Goal: Information Seeking & Learning: Learn about a topic

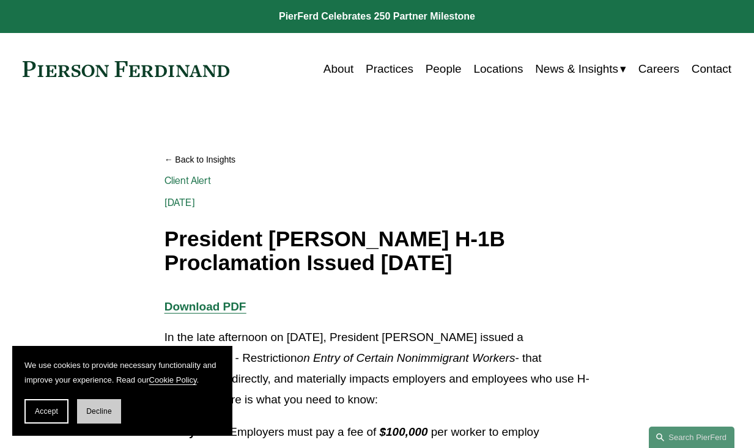
click at [91, 405] on button "Decline" at bounding box center [99, 411] width 44 height 24
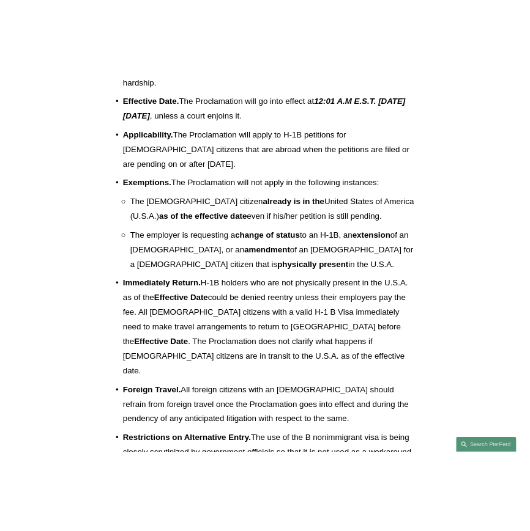
scroll to position [593, 0]
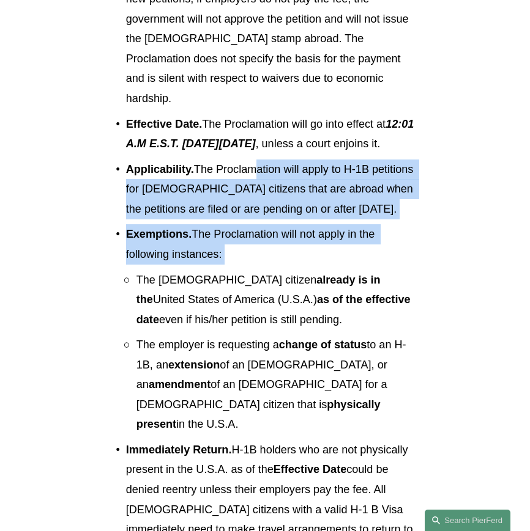
drag, startPoint x: 253, startPoint y: 168, endPoint x: 275, endPoint y: 289, distance: 123.8
click at [274, 289] on li "Exemptions. The Proclamation will not apply in the following instances: The for…" at bounding box center [270, 329] width 288 height 210
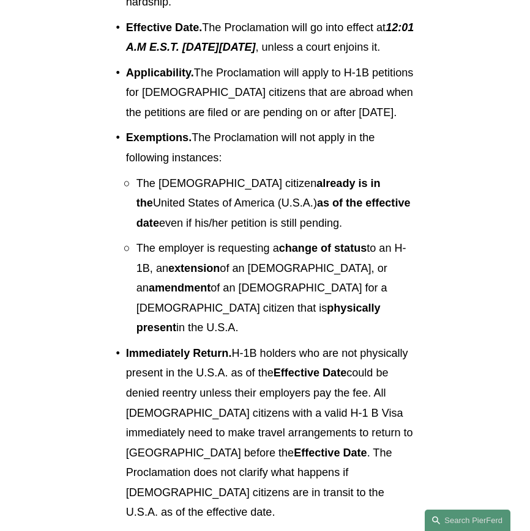
scroll to position [690, 0]
drag, startPoint x: 240, startPoint y: 207, endPoint x: 284, endPoint y: 251, distance: 61.8
click at [284, 234] on p "The foreign citizen already is in the United States of America (U.S.A.) as of t…" at bounding box center [275, 204] width 278 height 60
drag, startPoint x: 248, startPoint y: 276, endPoint x: 328, endPoint y: 330, distance: 95.7
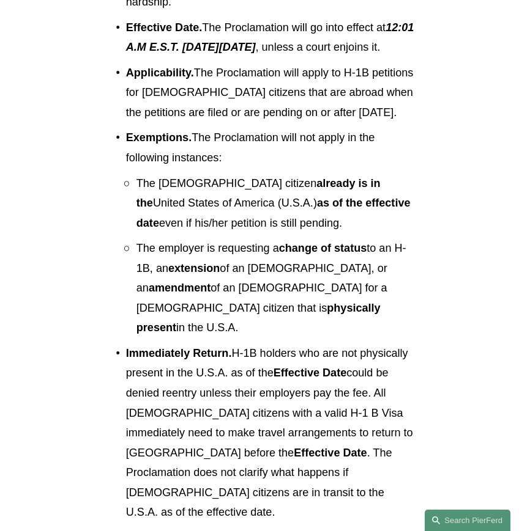
click at [328, 330] on p "The employer is requesting a change of status to an H-1B, an extension of an H-…" at bounding box center [275, 289] width 278 height 100
click at [326, 329] on p "The employer is requesting a change of status to an H-1B, an extension of an H-…" at bounding box center [275, 289] width 278 height 100
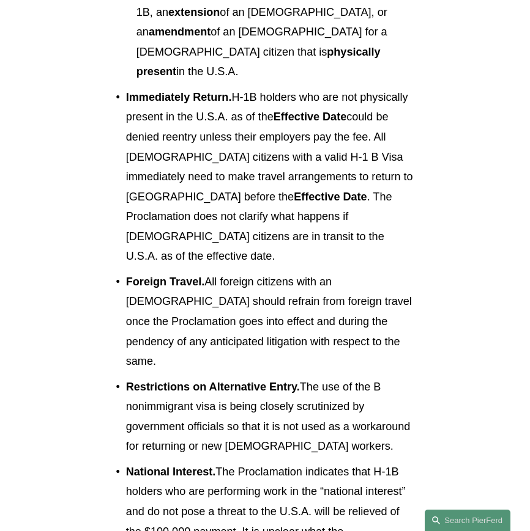
scroll to position [949, 0]
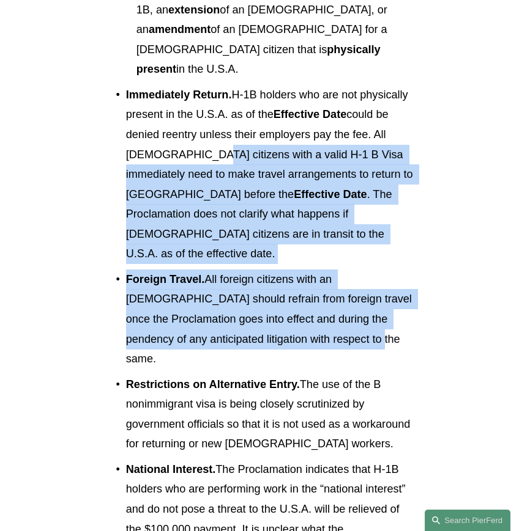
drag, startPoint x: 226, startPoint y: 160, endPoint x: 374, endPoint y: 319, distance: 217.3
click at [374, 319] on ul "Payment . Employers must pay a fee of $100,000 per worker to employ foreign cit…" at bounding box center [265, 266] width 298 height 1505
click at [374, 319] on p "Foreign Travel. All foreign citizens with an H-1B Visa should refrain from fore…" at bounding box center [270, 320] width 288 height 100
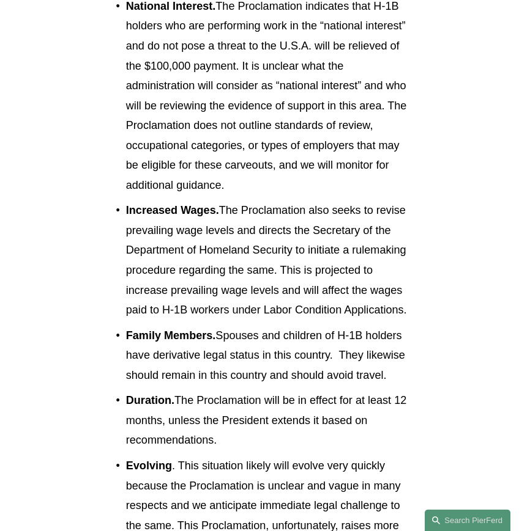
scroll to position [1437, 0]
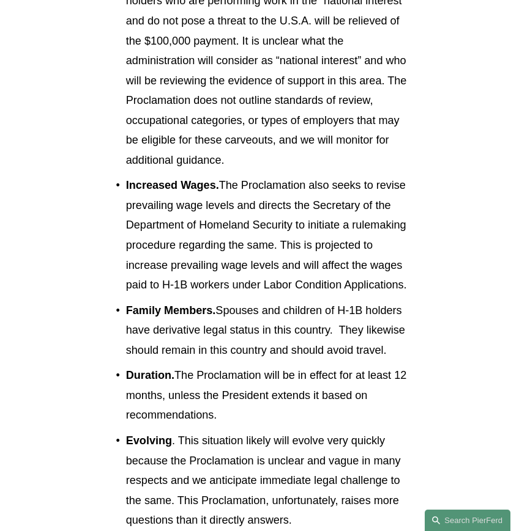
drag, startPoint x: 259, startPoint y: 232, endPoint x: 426, endPoint y: 327, distance: 192.3
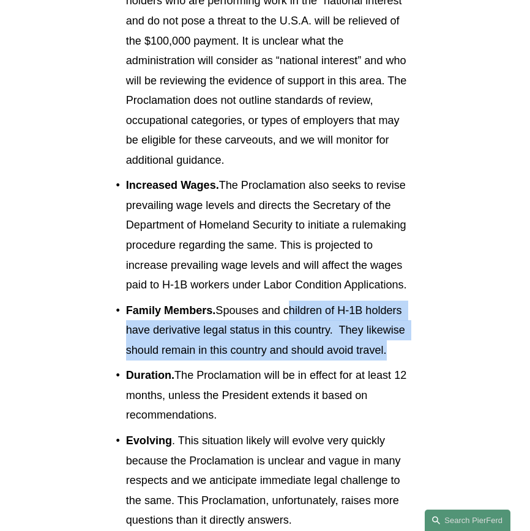
drag, startPoint x: 286, startPoint y: 279, endPoint x: 420, endPoint y: 332, distance: 143.5
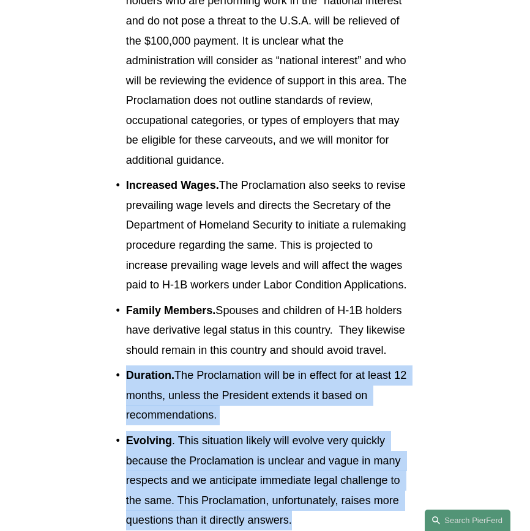
drag, startPoint x: 127, startPoint y: 344, endPoint x: 353, endPoint y: 490, distance: 270.2
click at [351, 448] on p "Evolving . This situation likely will evolve very quickly because the Proclamat…" at bounding box center [270, 481] width 288 height 100
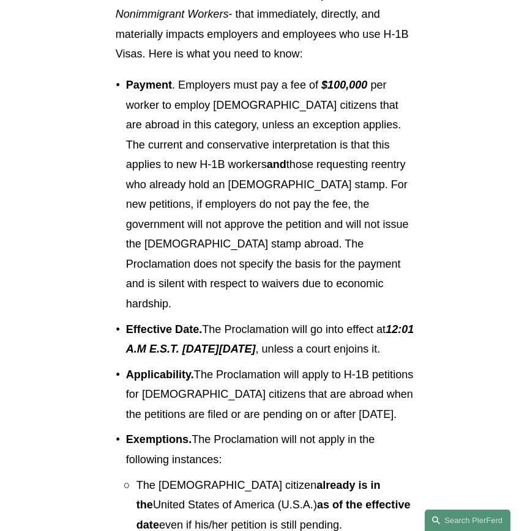
scroll to position [396, 0]
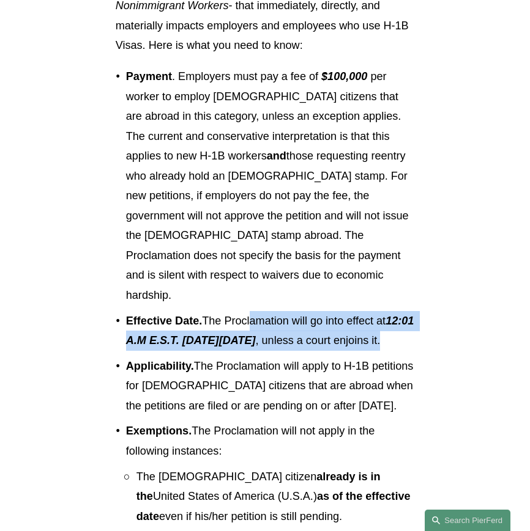
drag, startPoint x: 248, startPoint y: 301, endPoint x: 290, endPoint y: 352, distance: 66.5
click at [290, 351] on p "Effective Date. The Proclamation will go into effect at 12:01 A.M E.S.T. on Sun…" at bounding box center [270, 331] width 288 height 40
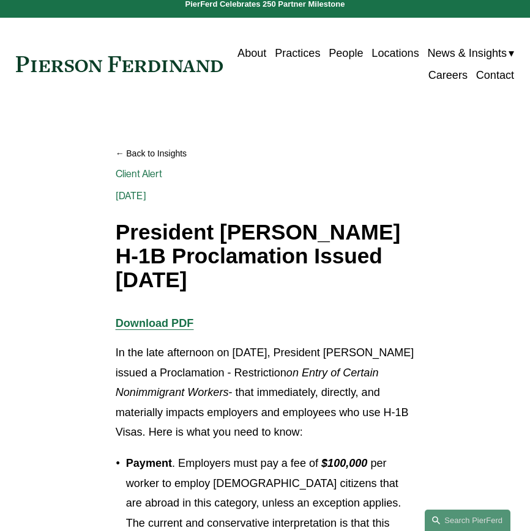
scroll to position [0, 0]
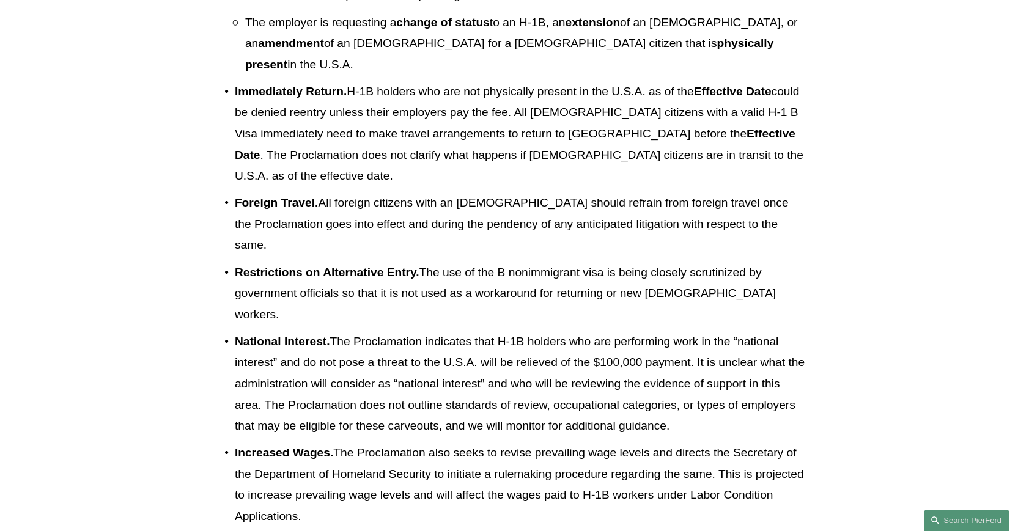
scroll to position [730, 0]
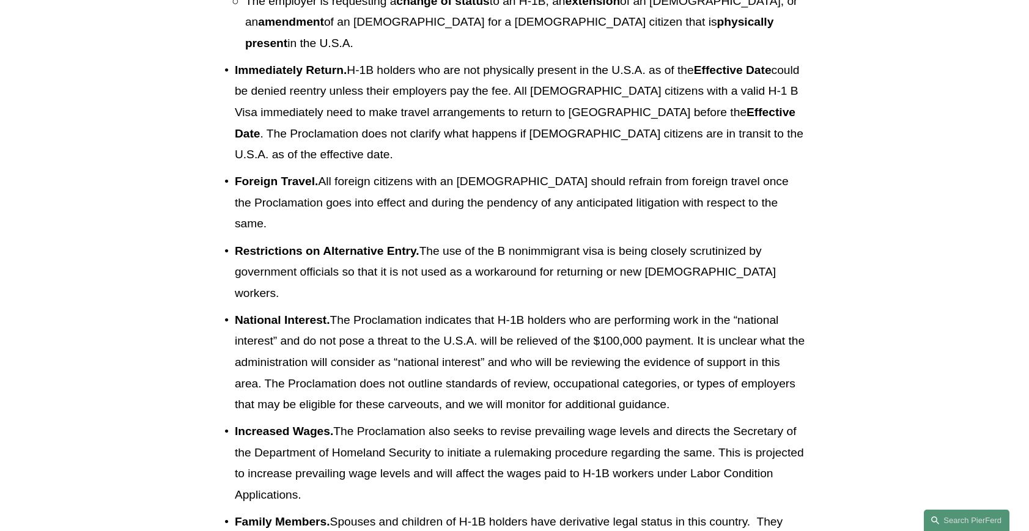
drag, startPoint x: 235, startPoint y: 256, endPoint x: 769, endPoint y: 350, distance: 542.1
click at [529, 350] on p "National Interest. The Proclamation indicates that H-1B holders who are perform…" at bounding box center [520, 363] width 570 height 106
copy p "National Interest. The Proclamation indicates that H-1B holders who are perform…"
click at [429, 310] on p "National Interest. The Proclamation indicates that H-1B holders who are perform…" at bounding box center [520, 363] width 570 height 106
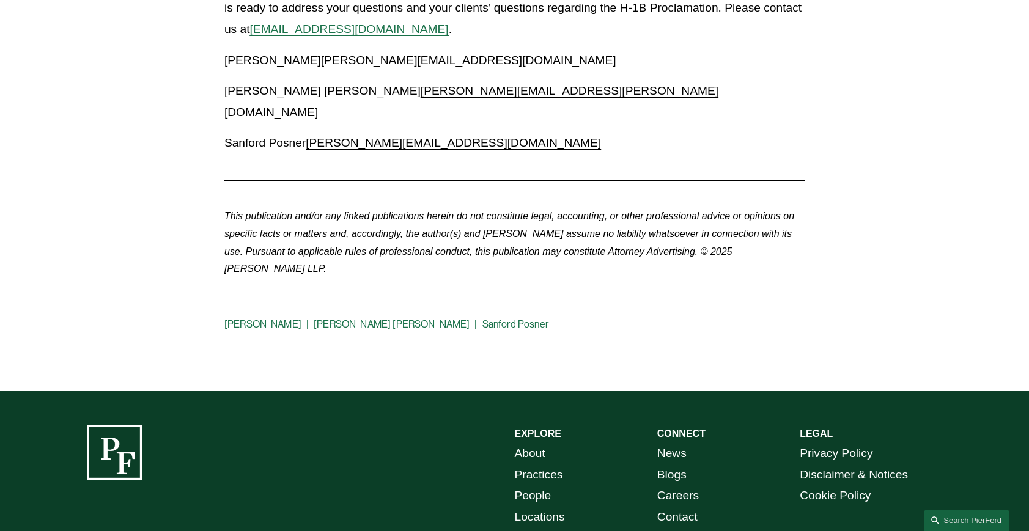
scroll to position [1621, 0]
